Goal: Check status: Check status

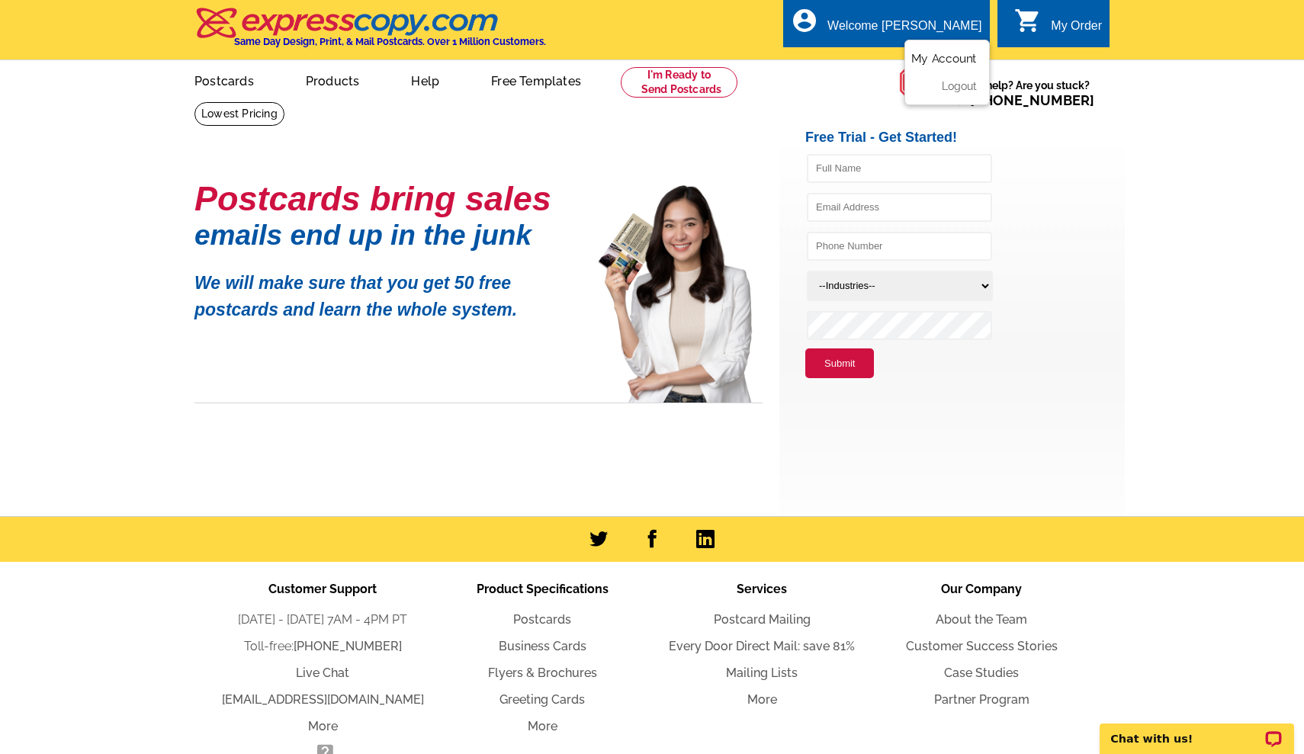
click at [935, 60] on link "My Account" at bounding box center [944, 59] width 66 height 14
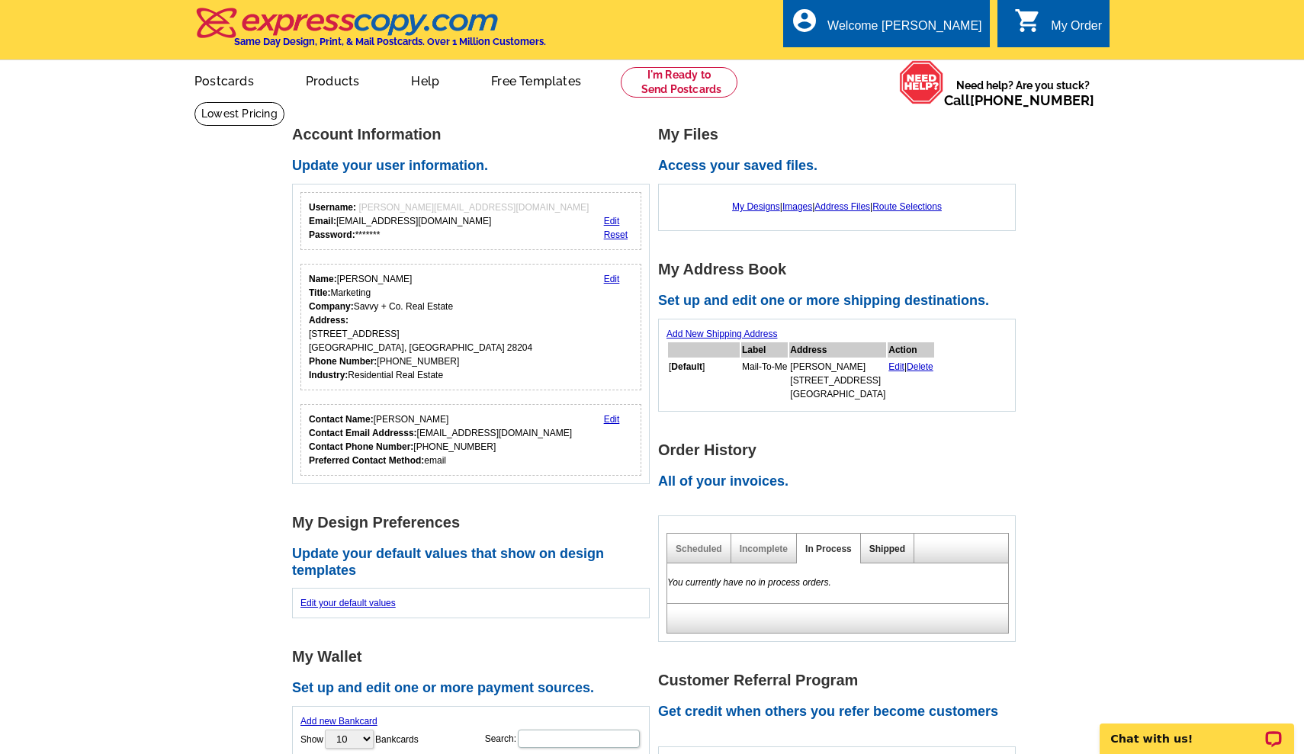
click at [881, 547] on link "Shipped" at bounding box center [887, 549] width 36 height 11
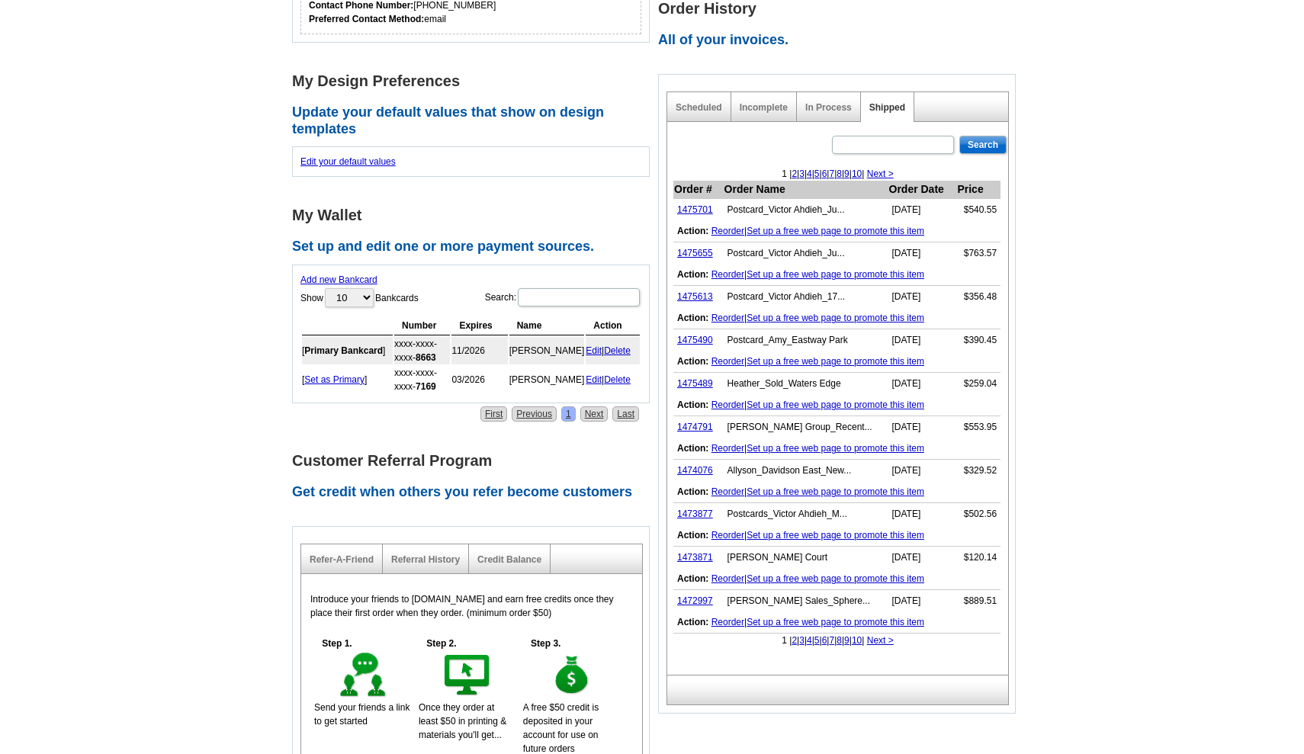
scroll to position [441, 0]
click at [699, 600] on link "1472997" at bounding box center [695, 600] width 36 height 11
click at [691, 422] on link "1474791" at bounding box center [695, 427] width 36 height 11
click at [701, 380] on link "1475489" at bounding box center [695, 383] width 36 height 11
click at [688, 341] on link "1475490" at bounding box center [695, 340] width 36 height 11
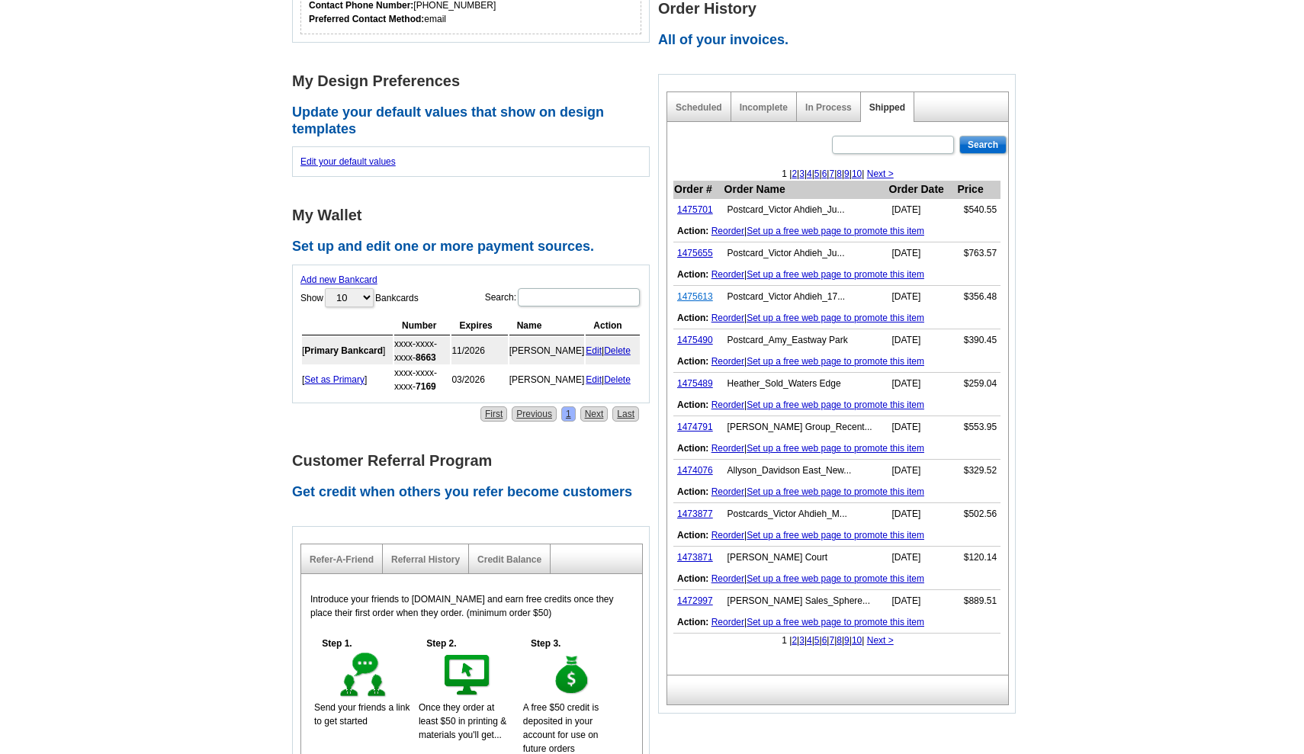
click at [694, 294] on link "1475613" at bounding box center [695, 296] width 36 height 11
click at [695, 253] on link "1475655" at bounding box center [695, 253] width 36 height 11
click at [690, 207] on link "1475701" at bounding box center [695, 209] width 36 height 11
